Goal: Communication & Community: Answer question/provide support

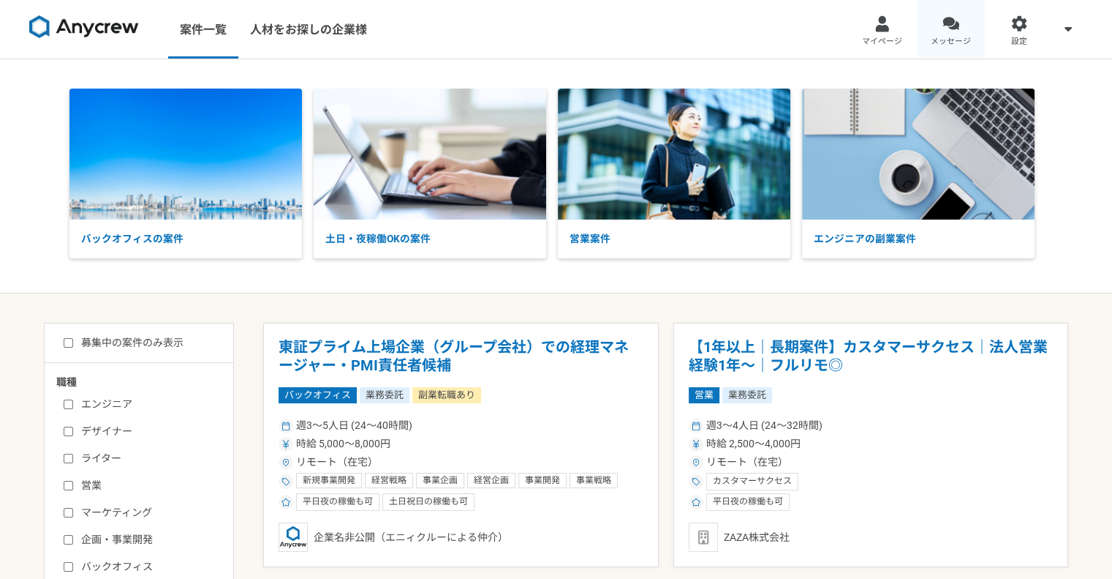
click at [946, 29] on div at bounding box center [951, 23] width 17 height 17
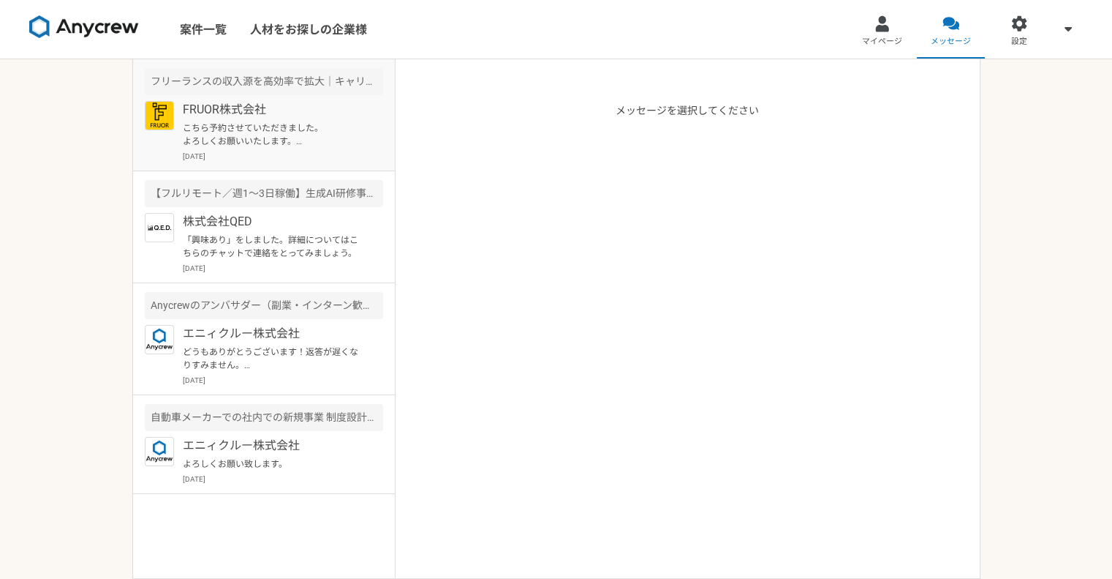
click at [228, 116] on p "FRUOR株式会社" at bounding box center [273, 110] width 181 height 18
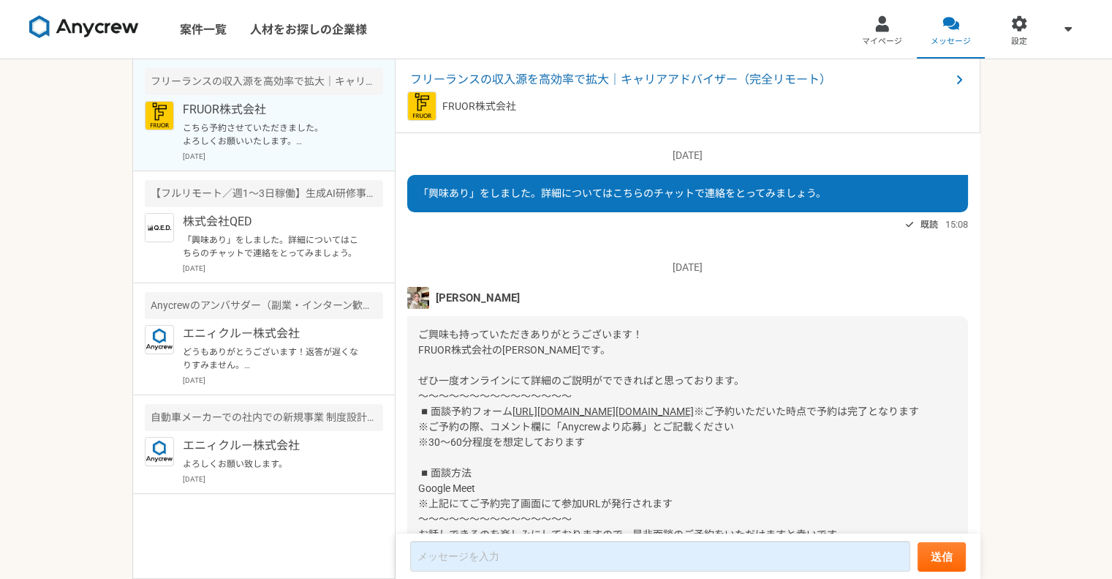
scroll to position [360, 0]
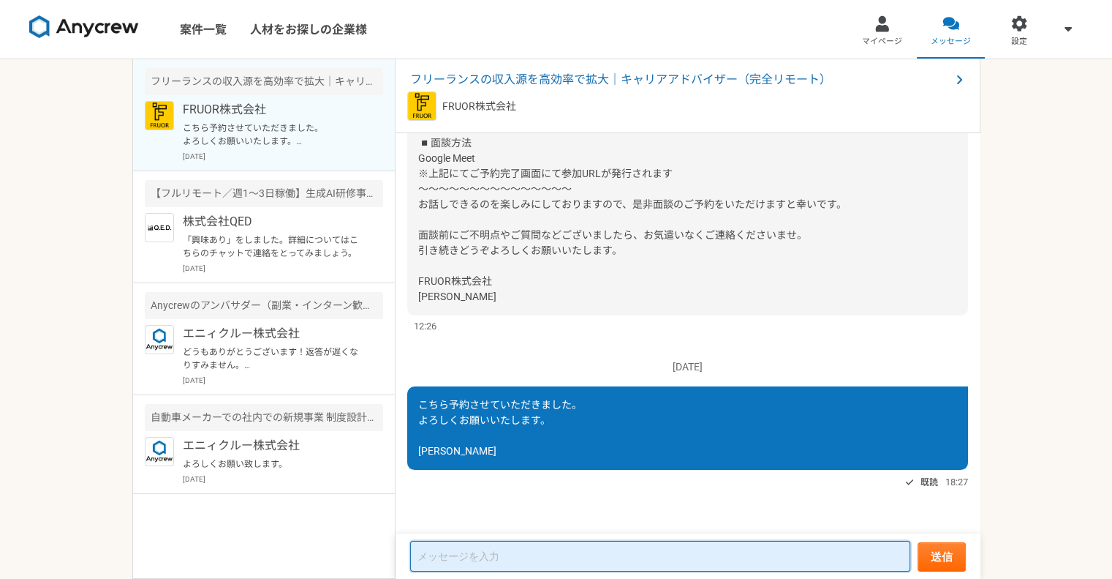
click at [612, 545] on textarea at bounding box center [660, 556] width 500 height 31
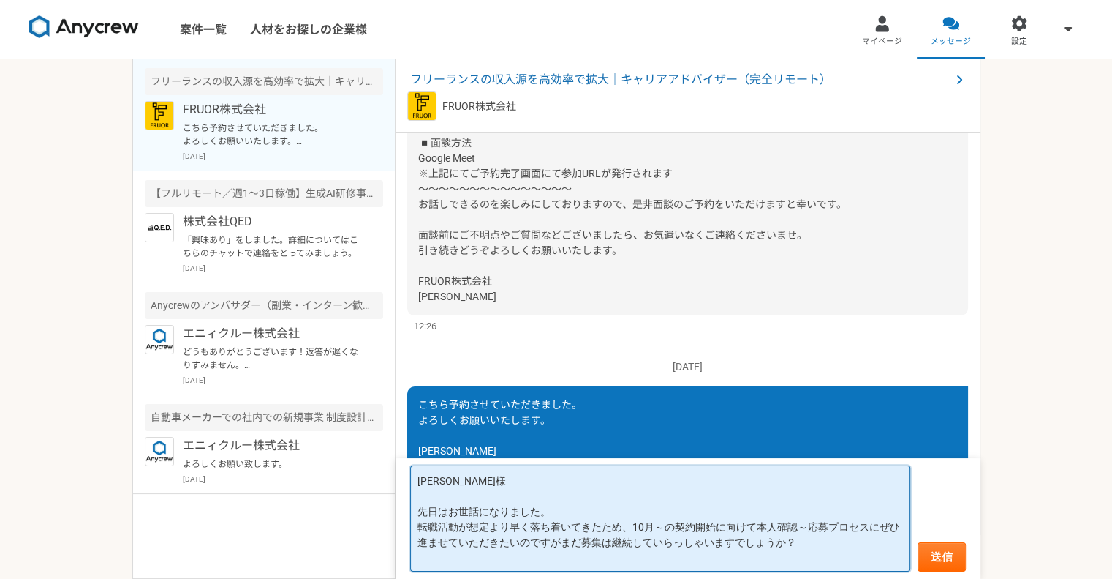
type textarea "[PERSON_NAME]様 先日はお世話になりました。 転職活動が想定より早く落ち着いてきたため、10月～の契約開始に向けて本人確認～応募プロセスにぜひ進ま…"
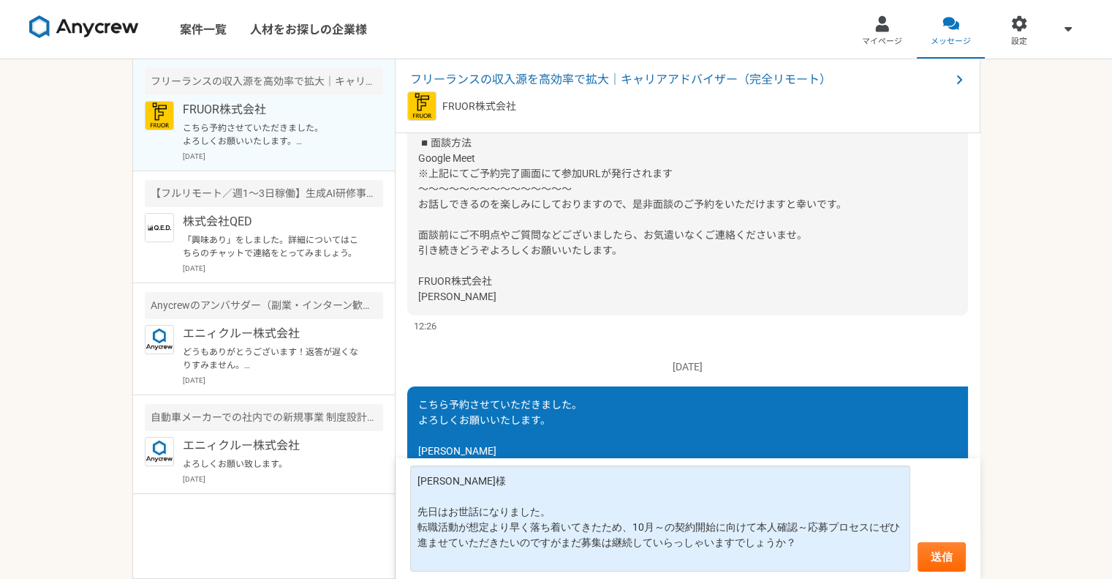
click at [933, 540] on form "[PERSON_NAME]様 先日はお世話になりました。 転職活動が想定より早く落ち着いてきたため、10月～の契約開始に向けて本人確認～応募プロセスにぜひ進ま…" at bounding box center [688, 518] width 585 height 121
click at [931, 558] on button "送信" at bounding box center [942, 556] width 48 height 29
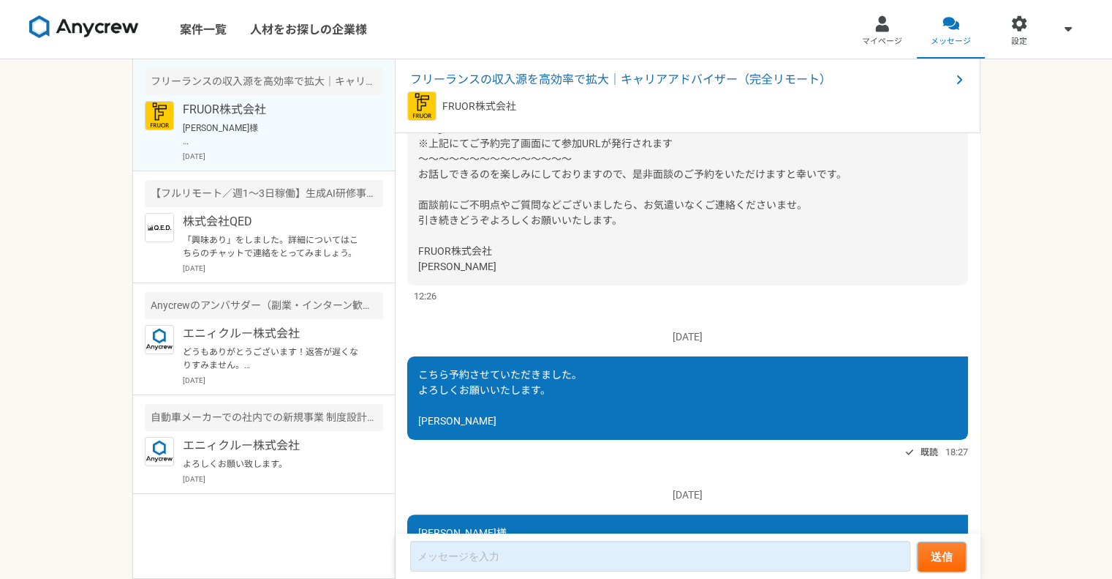
scroll to position [530, 0]
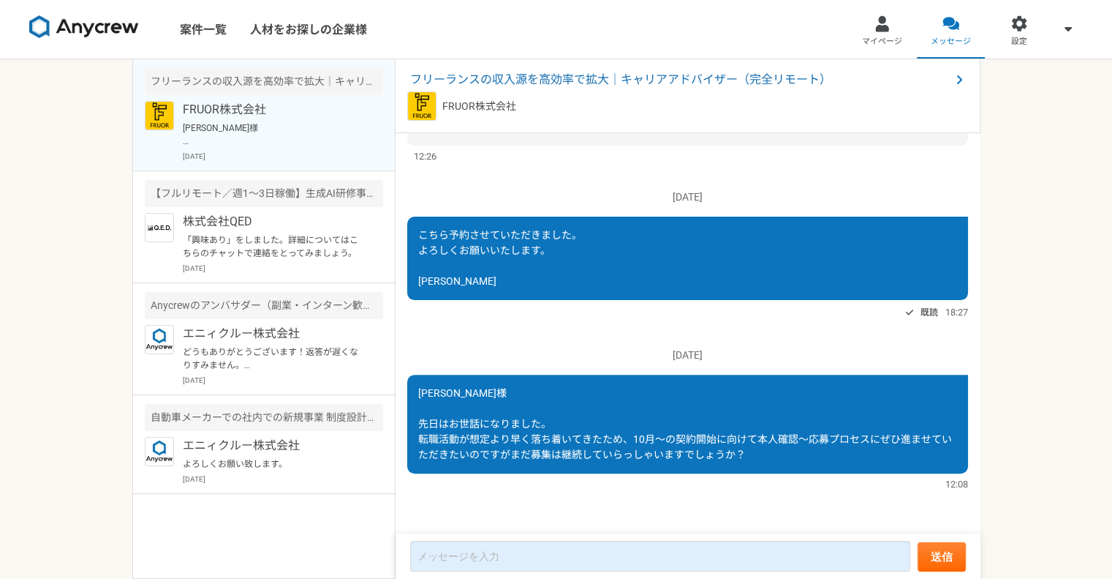
click at [1026, 172] on div "案件一覧 人材をお探しの企業様 マイページ メッセージ 設定 フリーランスの収入源を高効率で拡大｜キャリアアドバイザー（完全リモート） FRUOR株式会社 […" at bounding box center [556, 289] width 1112 height 579
